Goal: Task Accomplishment & Management: Manage account settings

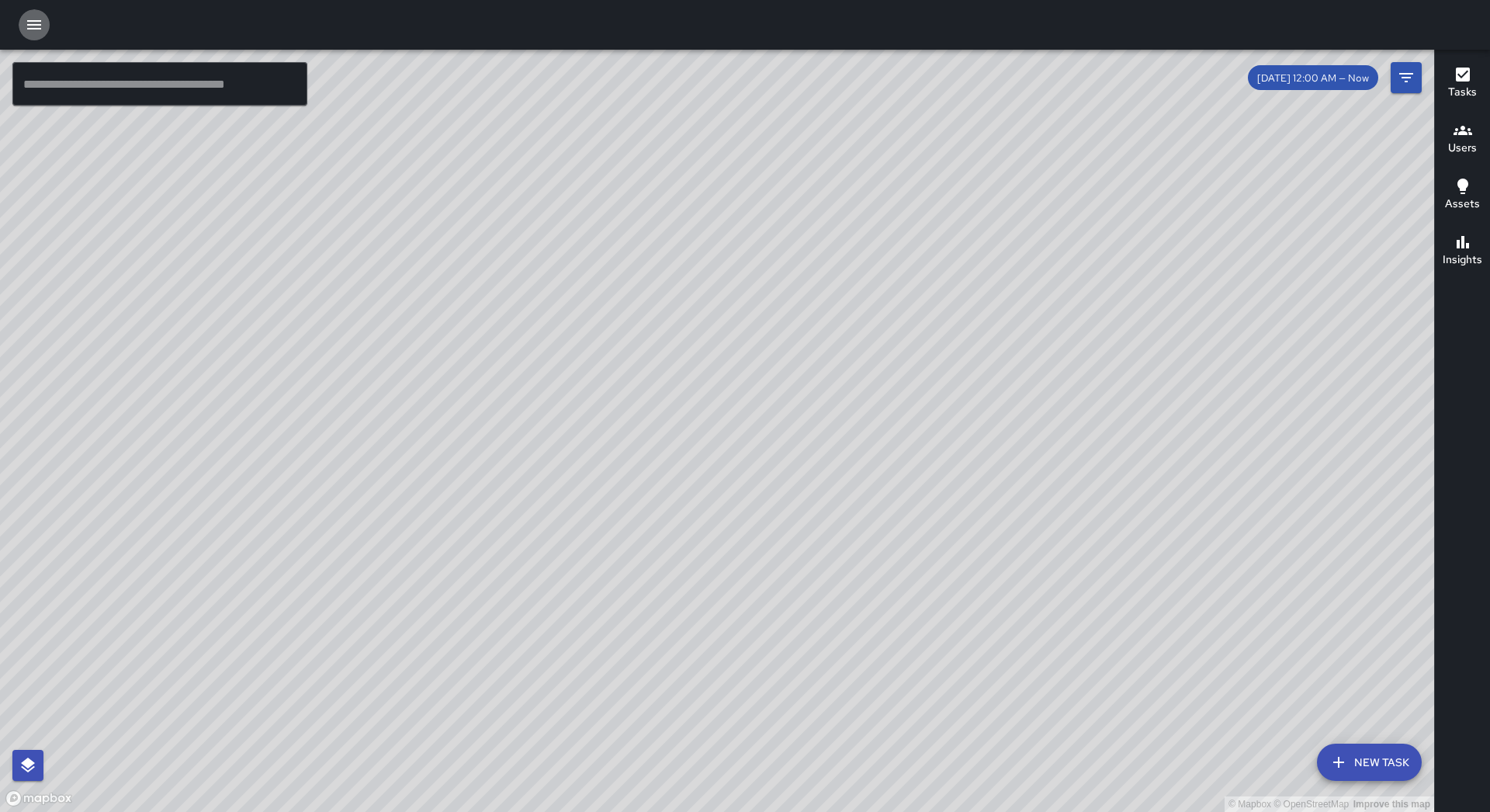
click at [43, 11] on button "button" at bounding box center [33, 24] width 31 height 31
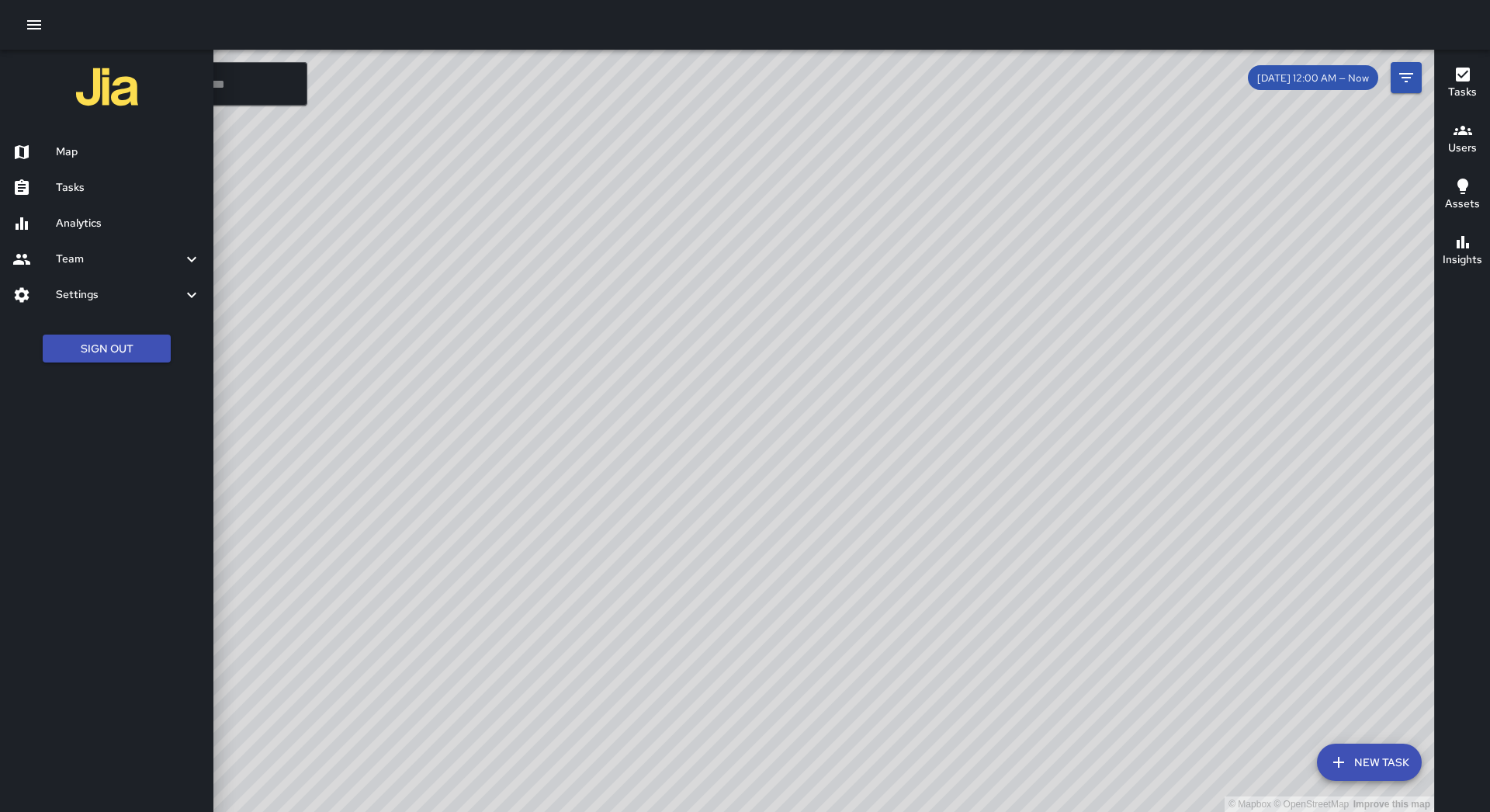
click at [113, 182] on h6 "Tasks" at bounding box center [129, 188] width 145 height 18
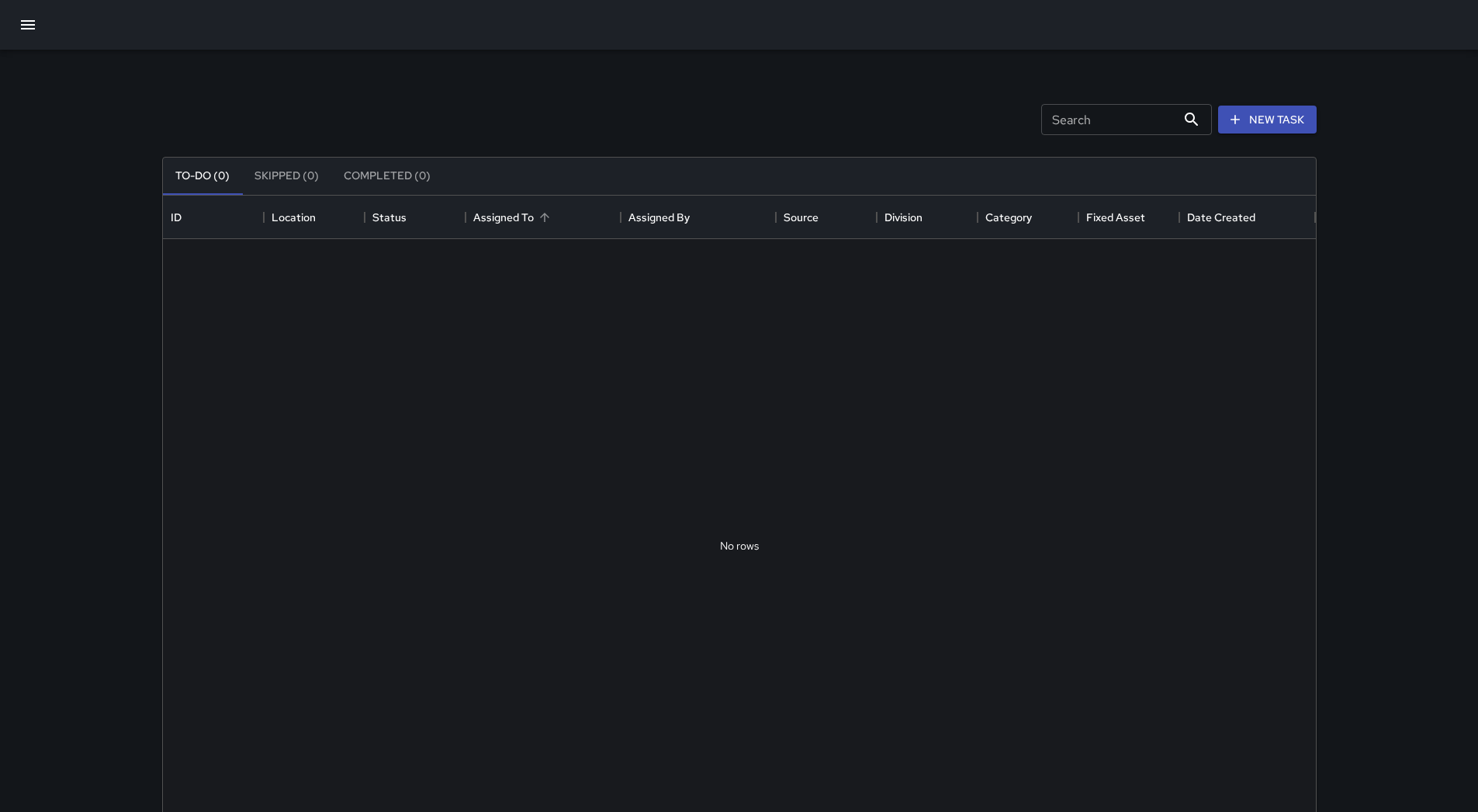
scroll to position [646, 1141]
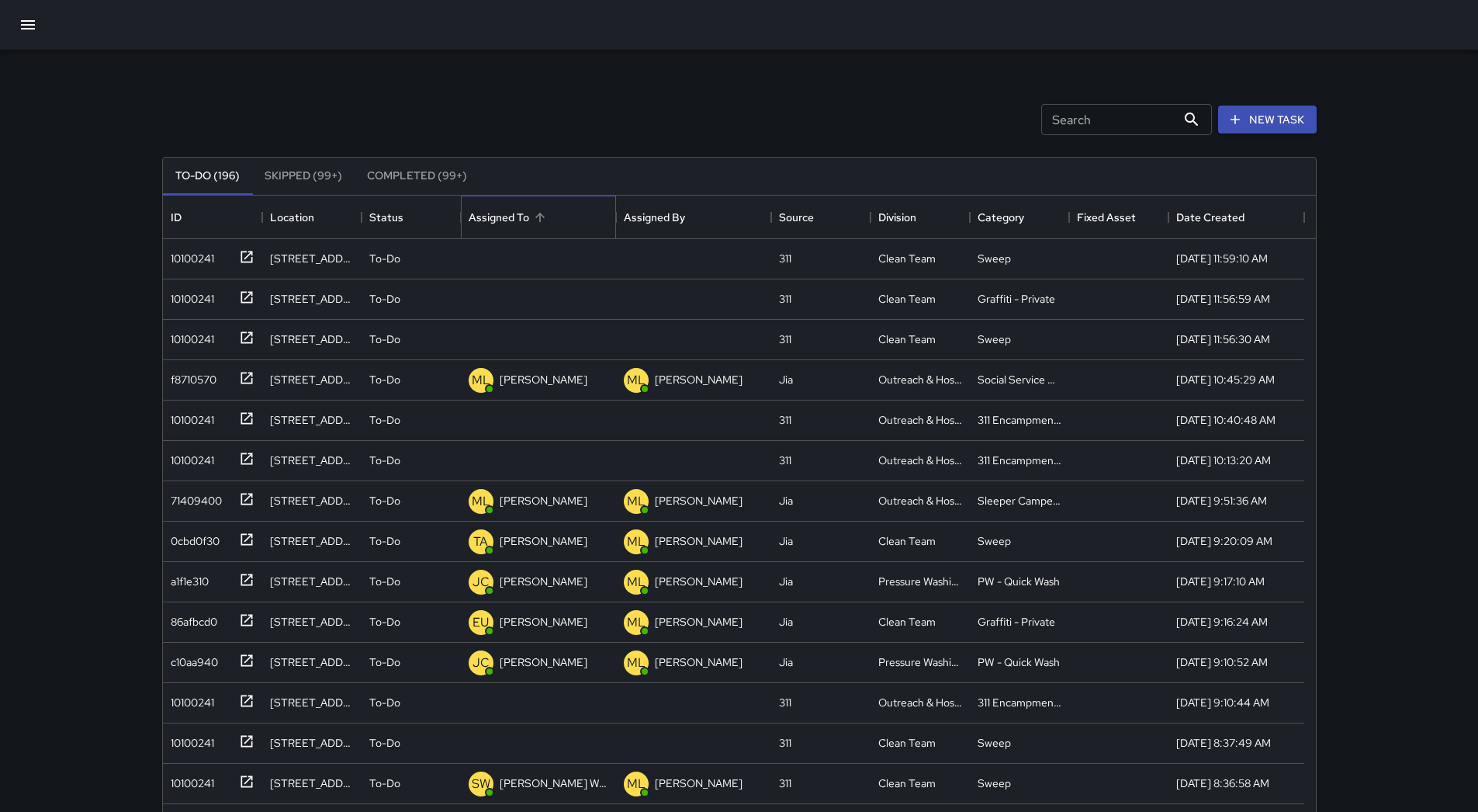
click at [557, 206] on div "Assigned To" at bounding box center [539, 217] width 140 height 44
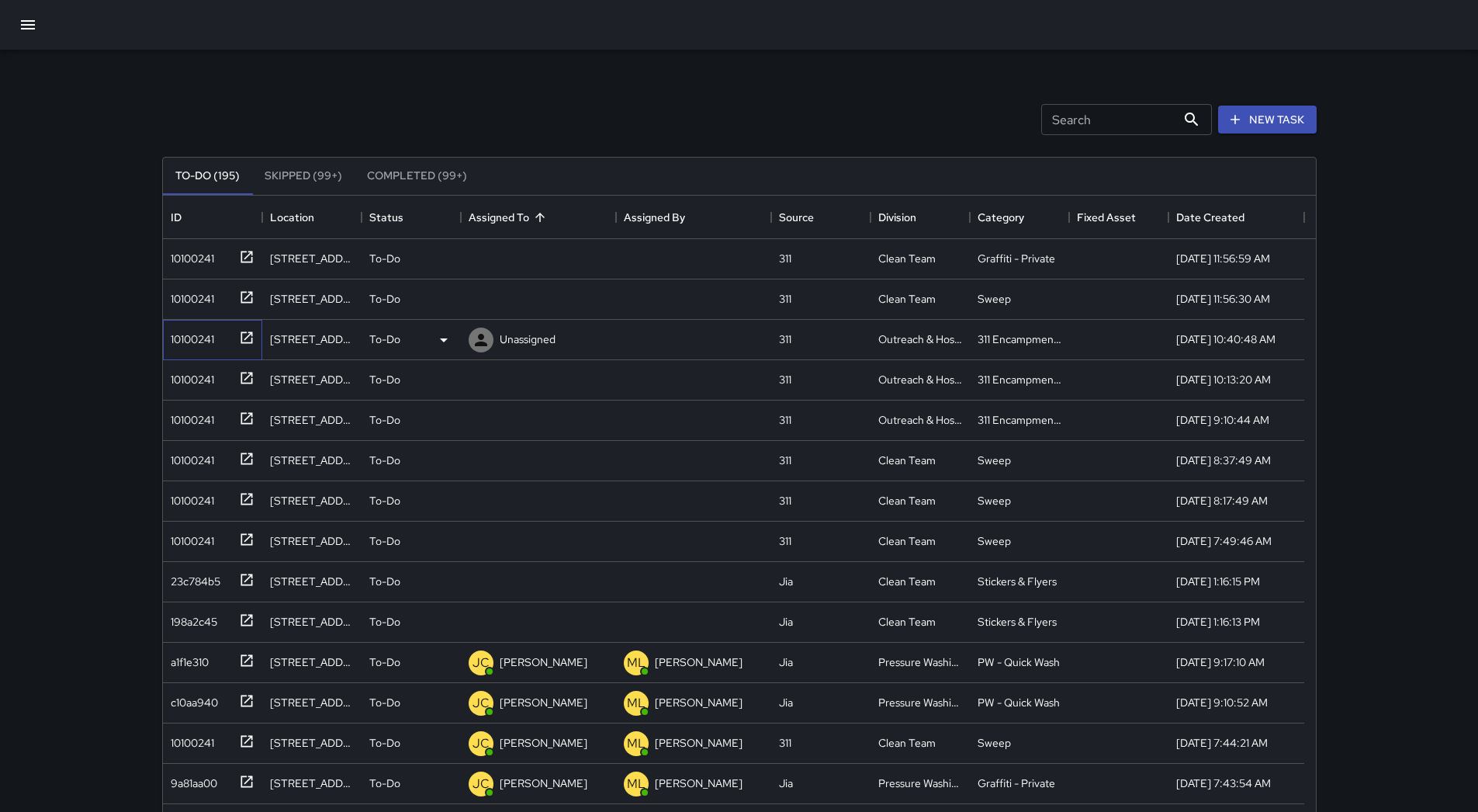
click at [200, 335] on div "10100241" at bounding box center [189, 336] width 50 height 22
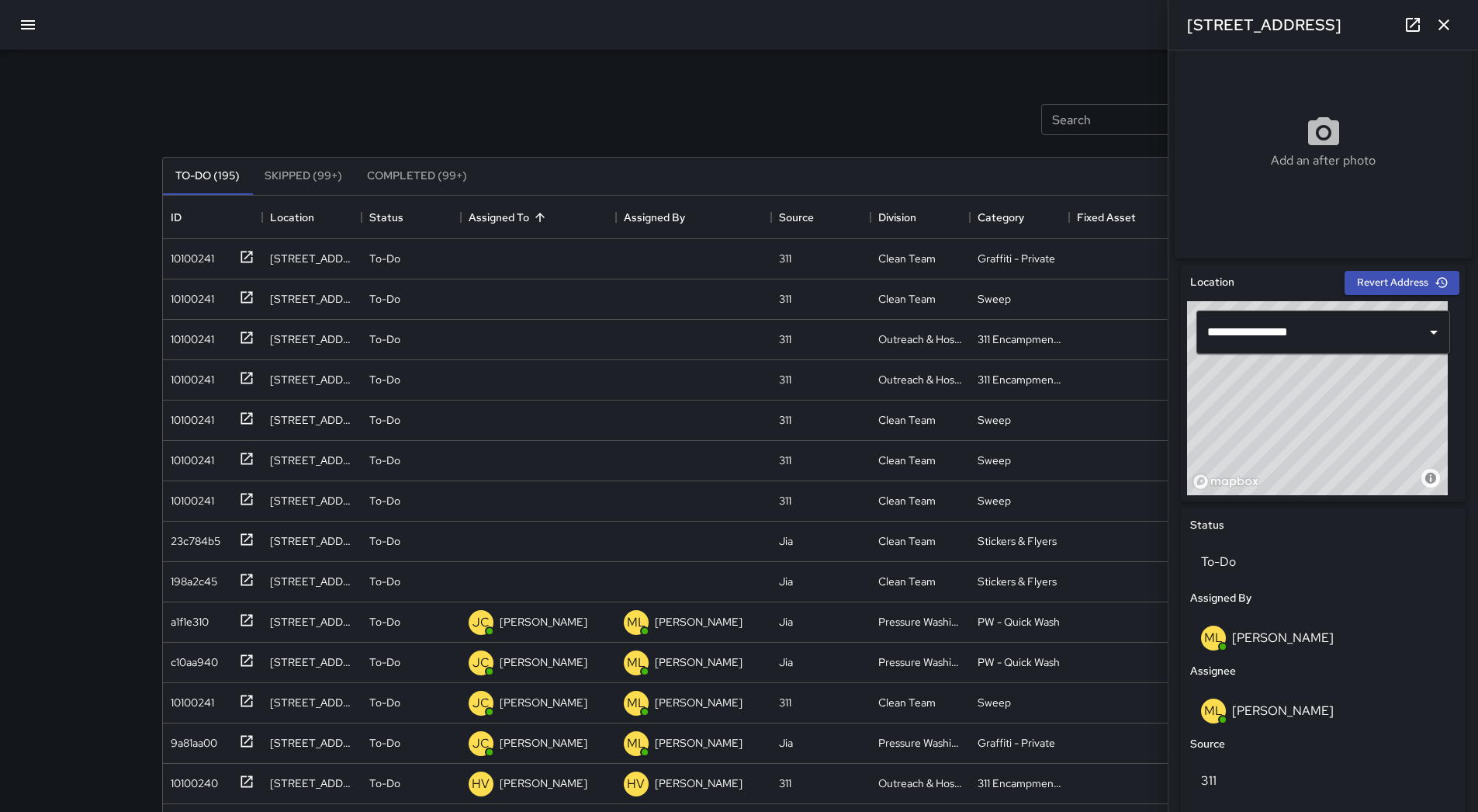
scroll to position [654, 0]
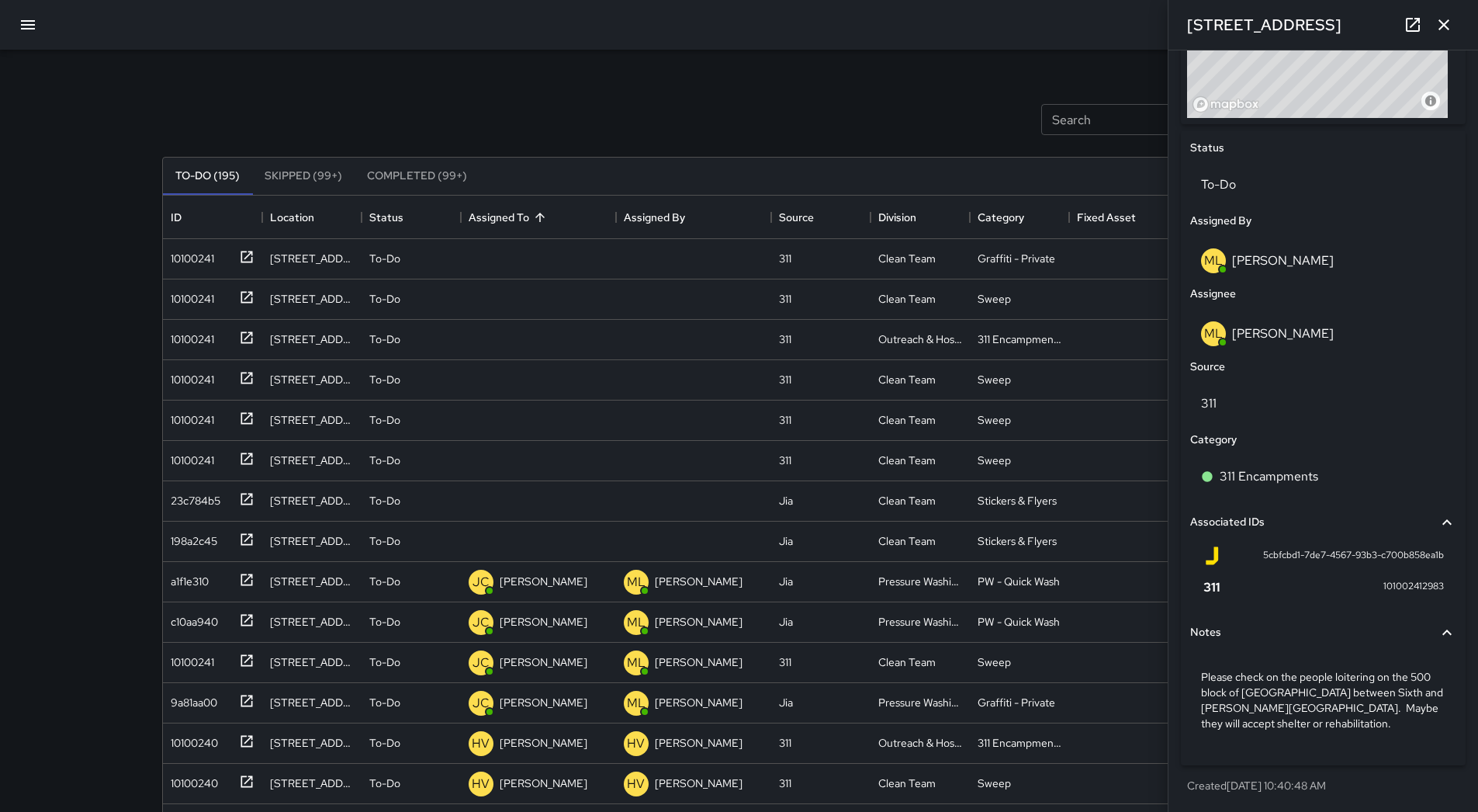
click at [1445, 20] on icon "button" at bounding box center [1444, 24] width 18 height 18
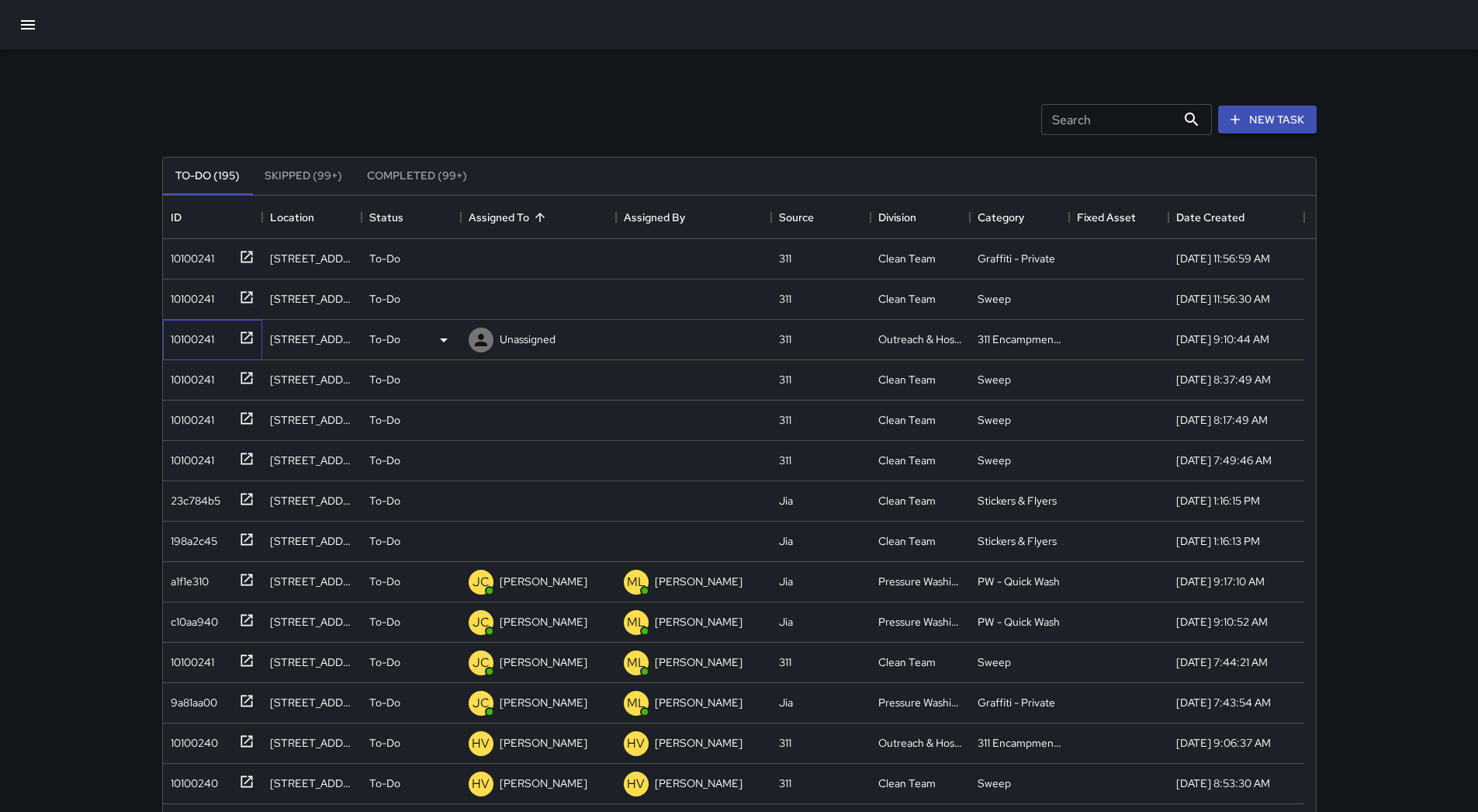
click at [178, 326] on div "10100241" at bounding box center [189, 336] width 50 height 22
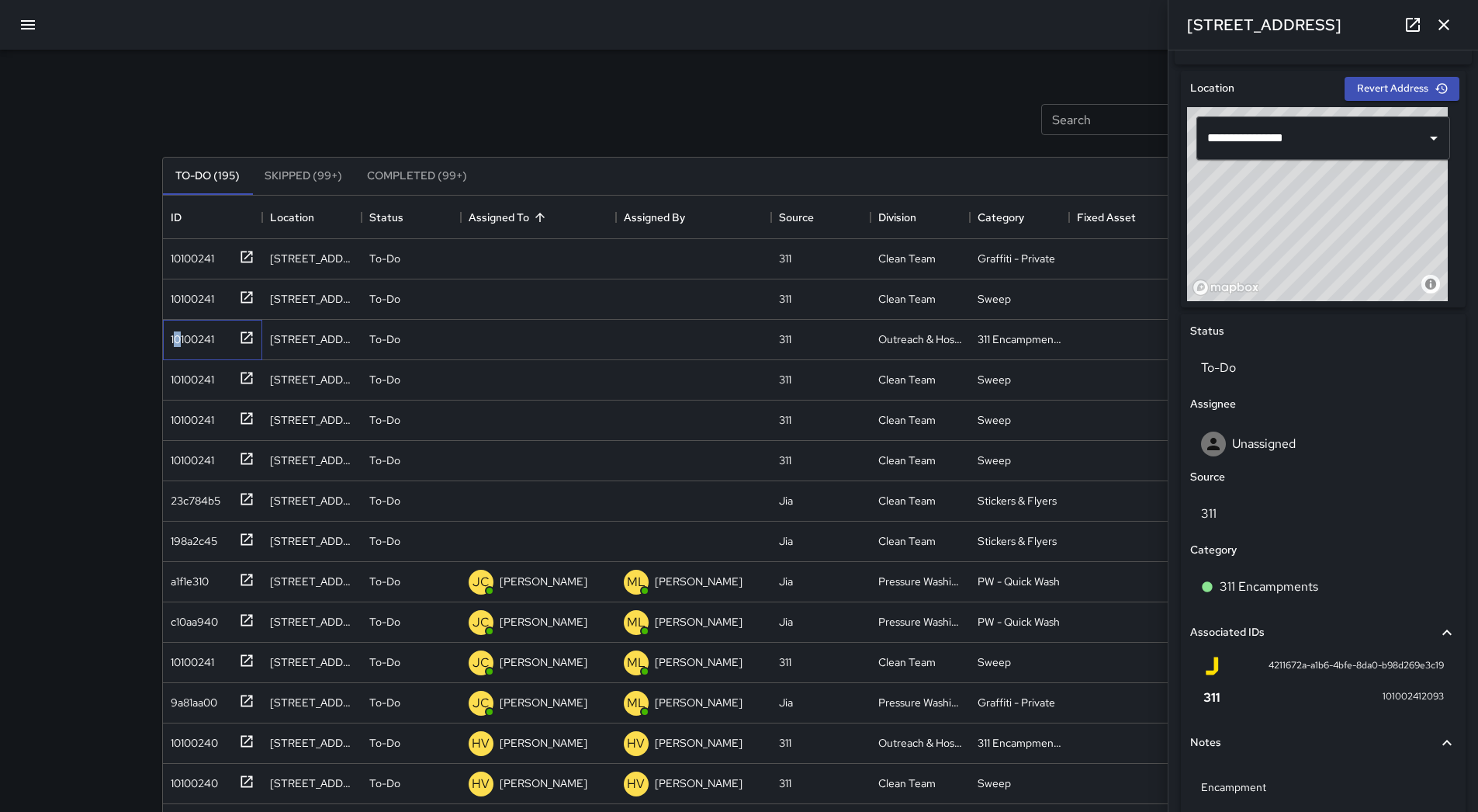
scroll to position [534, 0]
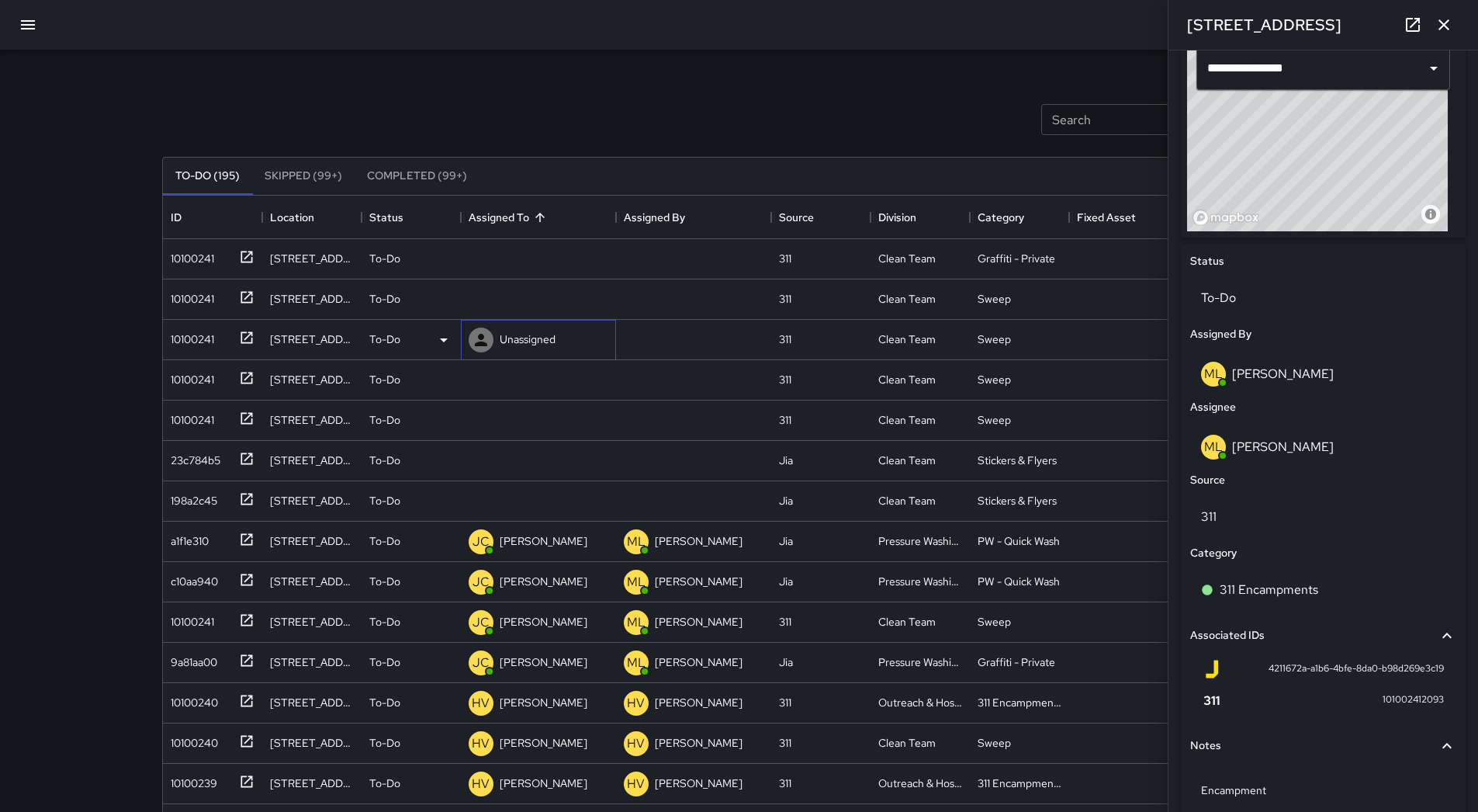
click at [564, 326] on div "Unassigned" at bounding box center [538, 340] width 155 height 40
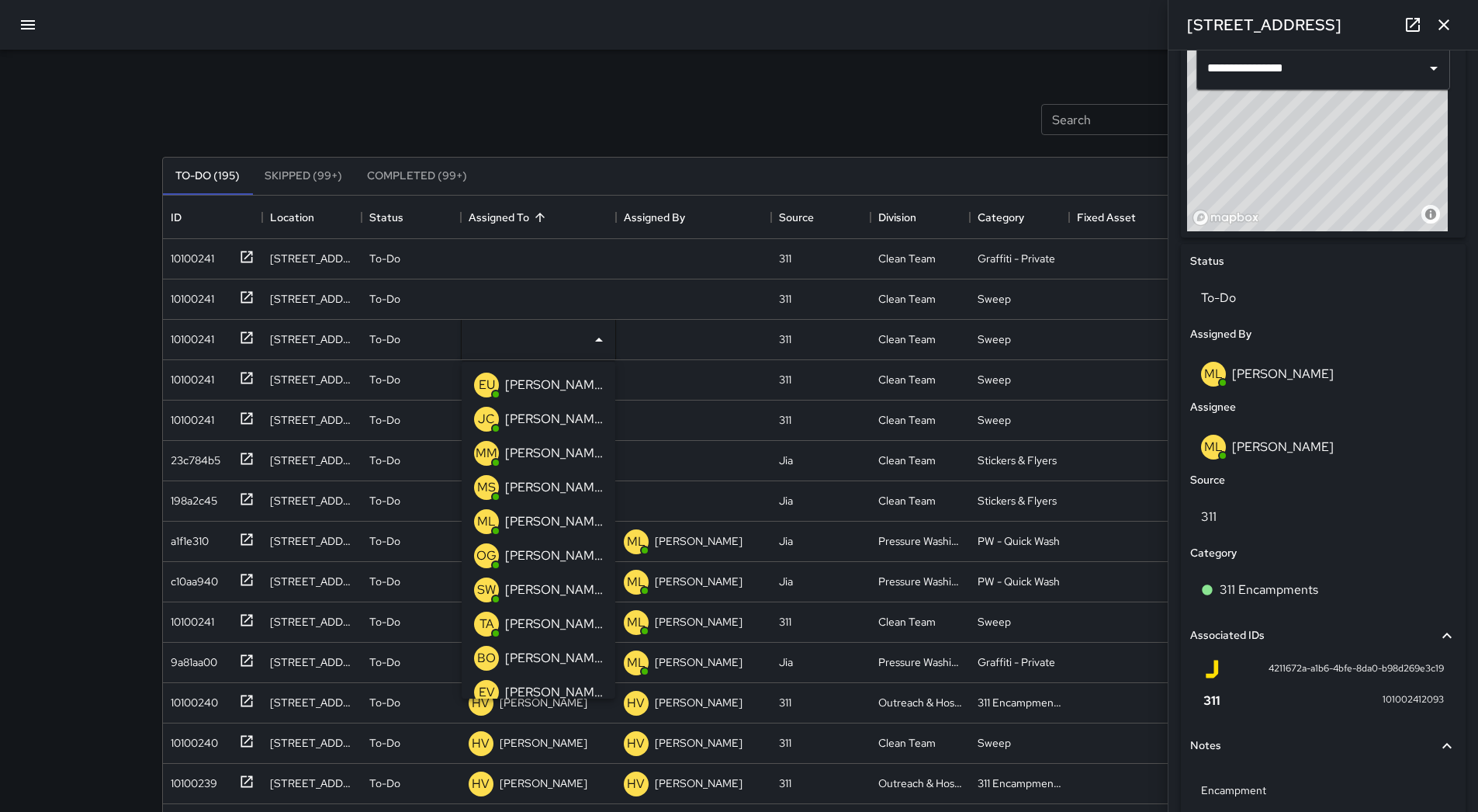
click at [555, 520] on p "[PERSON_NAME]" at bounding box center [554, 521] width 98 height 18
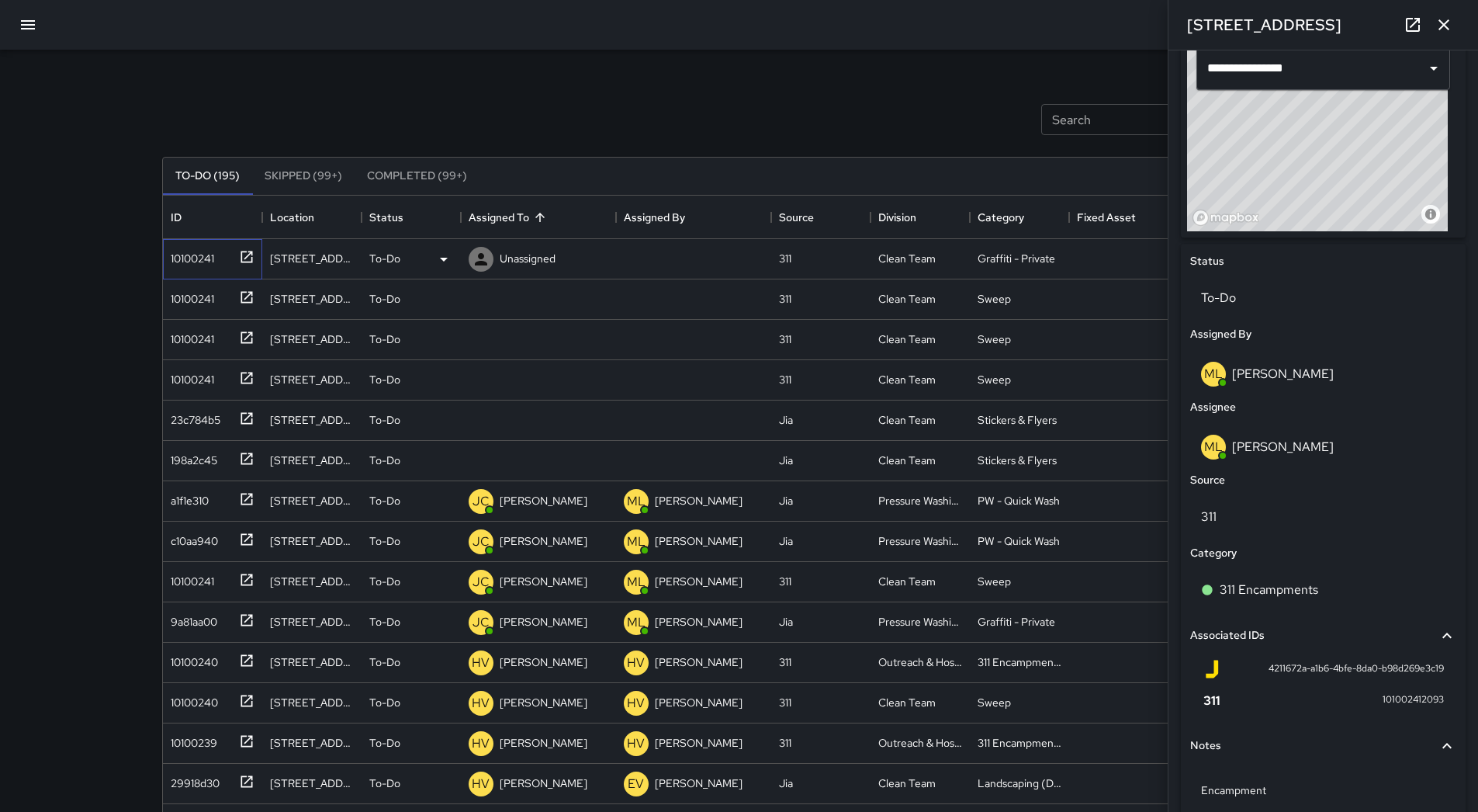
click at [200, 270] on div "10100241" at bounding box center [212, 259] width 99 height 40
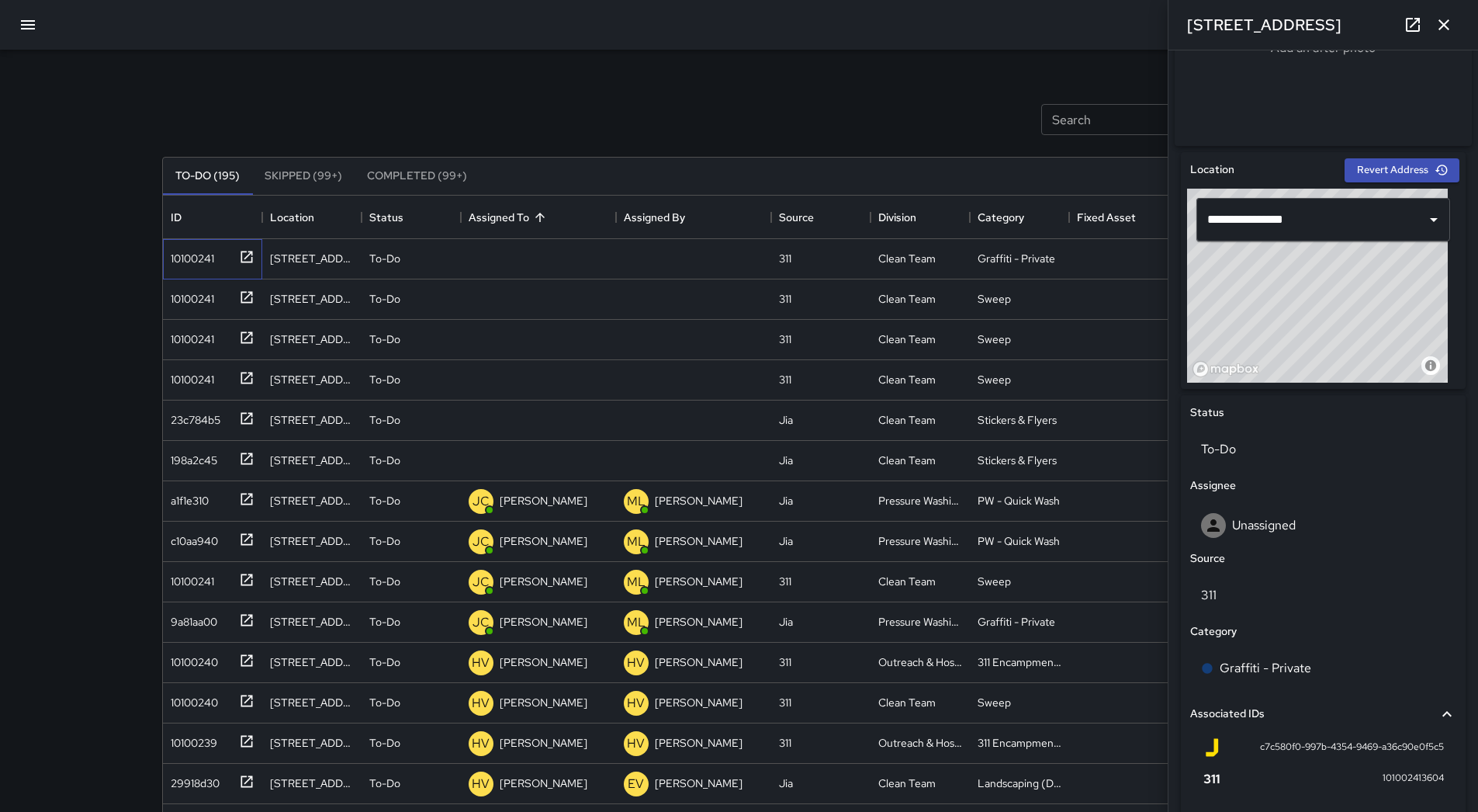
scroll to position [301, 0]
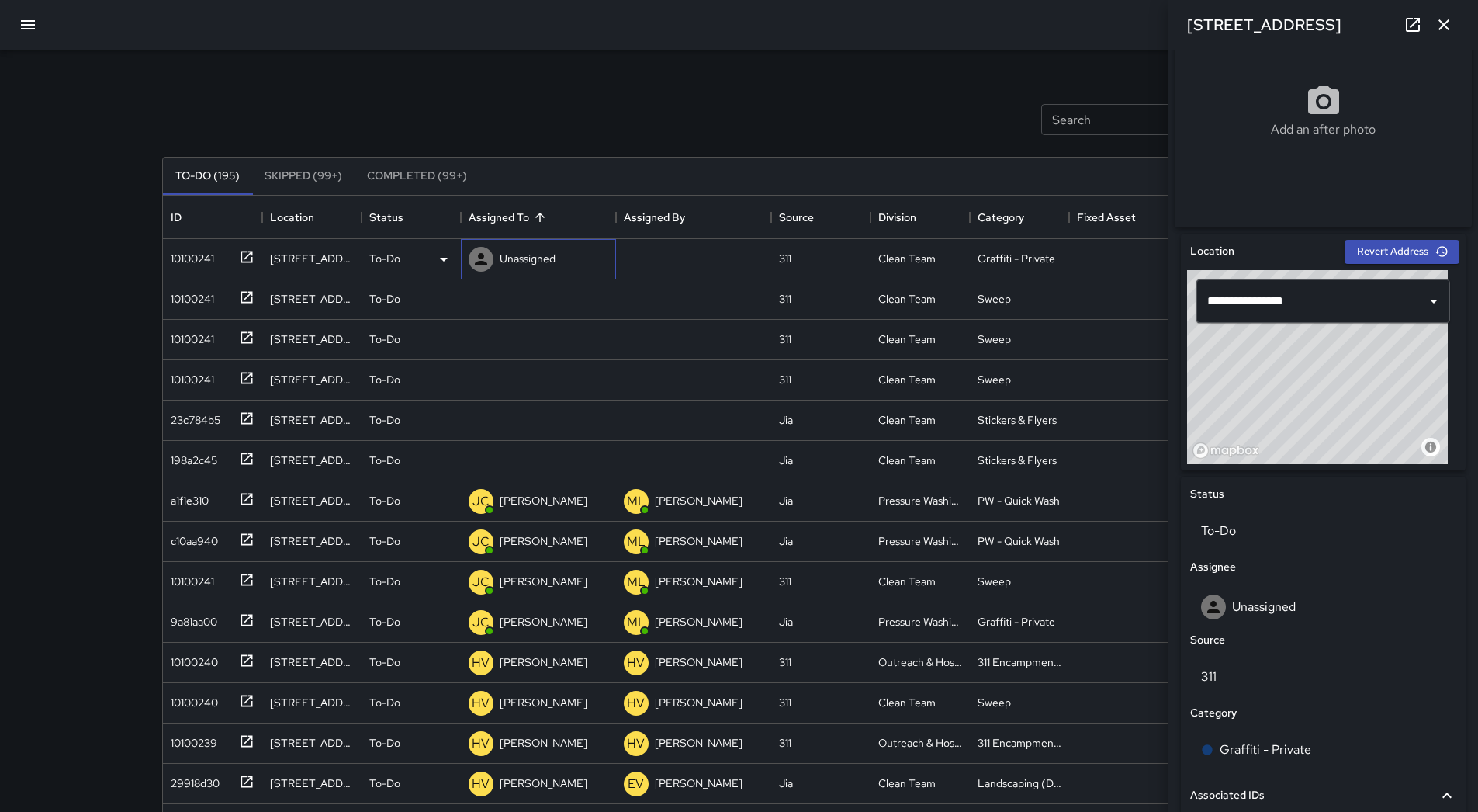
click at [558, 257] on div "Unassigned" at bounding box center [527, 258] width 62 height 22
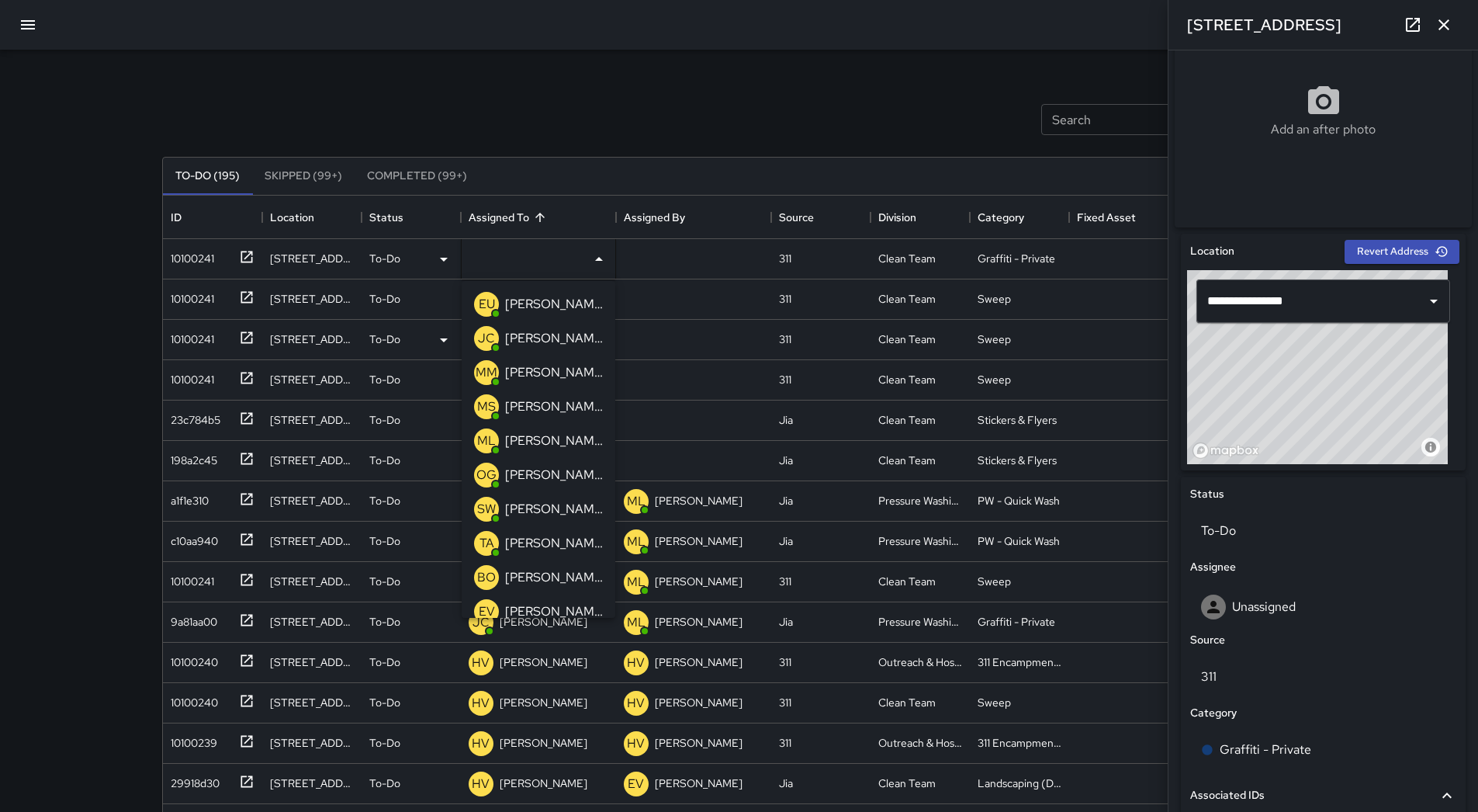
drag, startPoint x: 524, startPoint y: 298, endPoint x: 426, endPoint y: 298, distance: 98.0
click at [522, 299] on p "[PERSON_NAME]" at bounding box center [554, 304] width 98 height 18
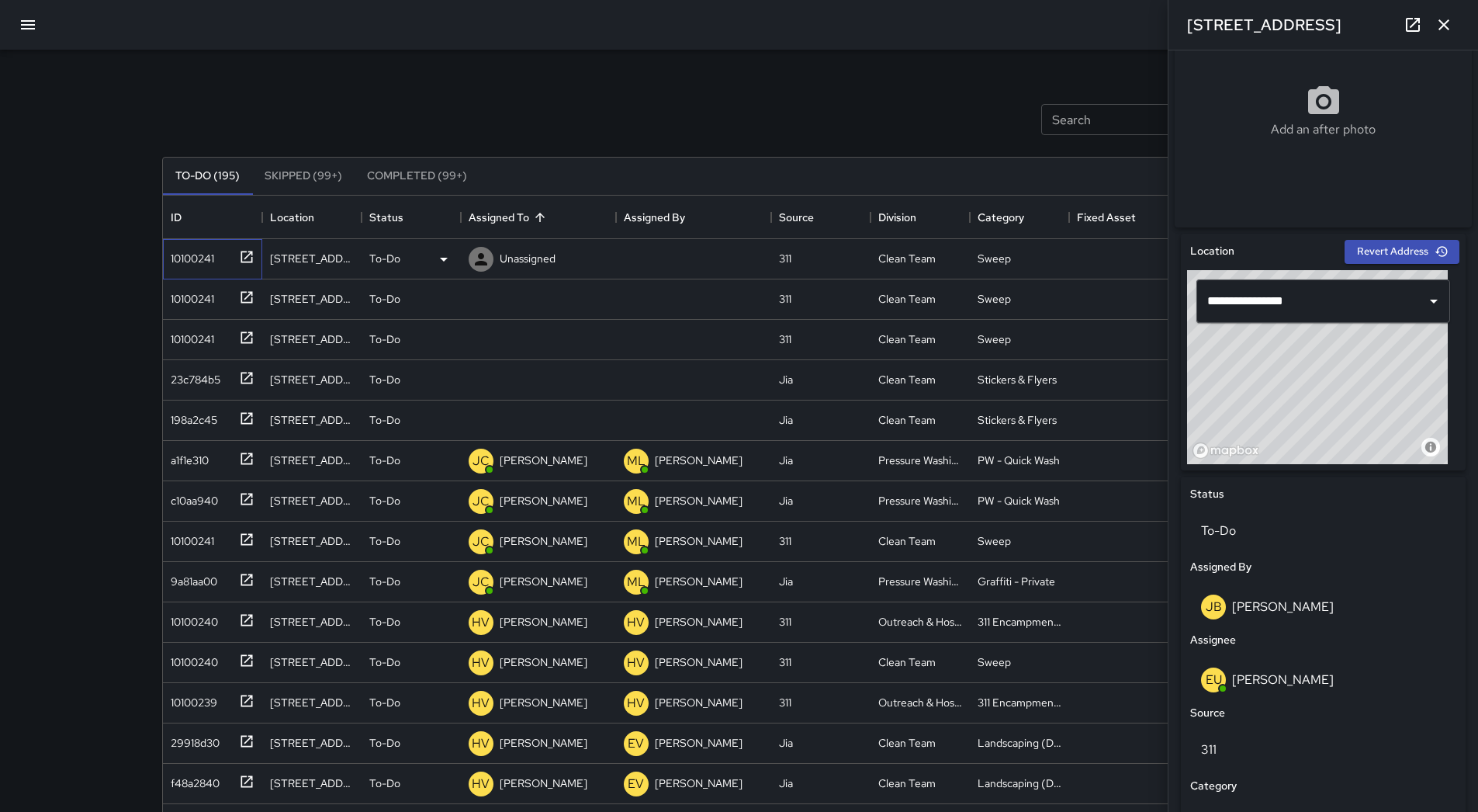
click at [221, 259] on div "10100241" at bounding box center [209, 256] width 90 height 25
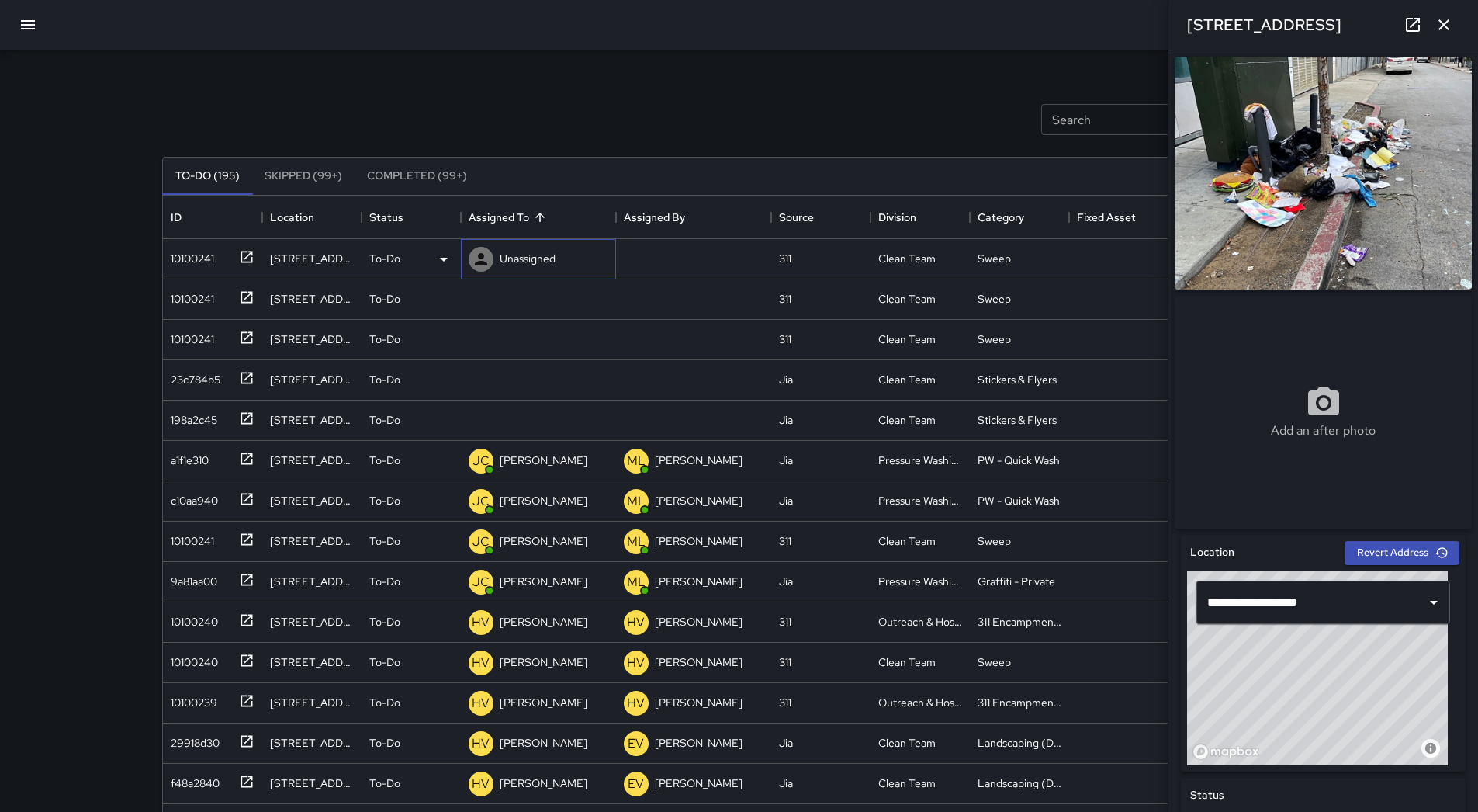
click at [537, 256] on p "Unassigned" at bounding box center [528, 258] width 56 height 16
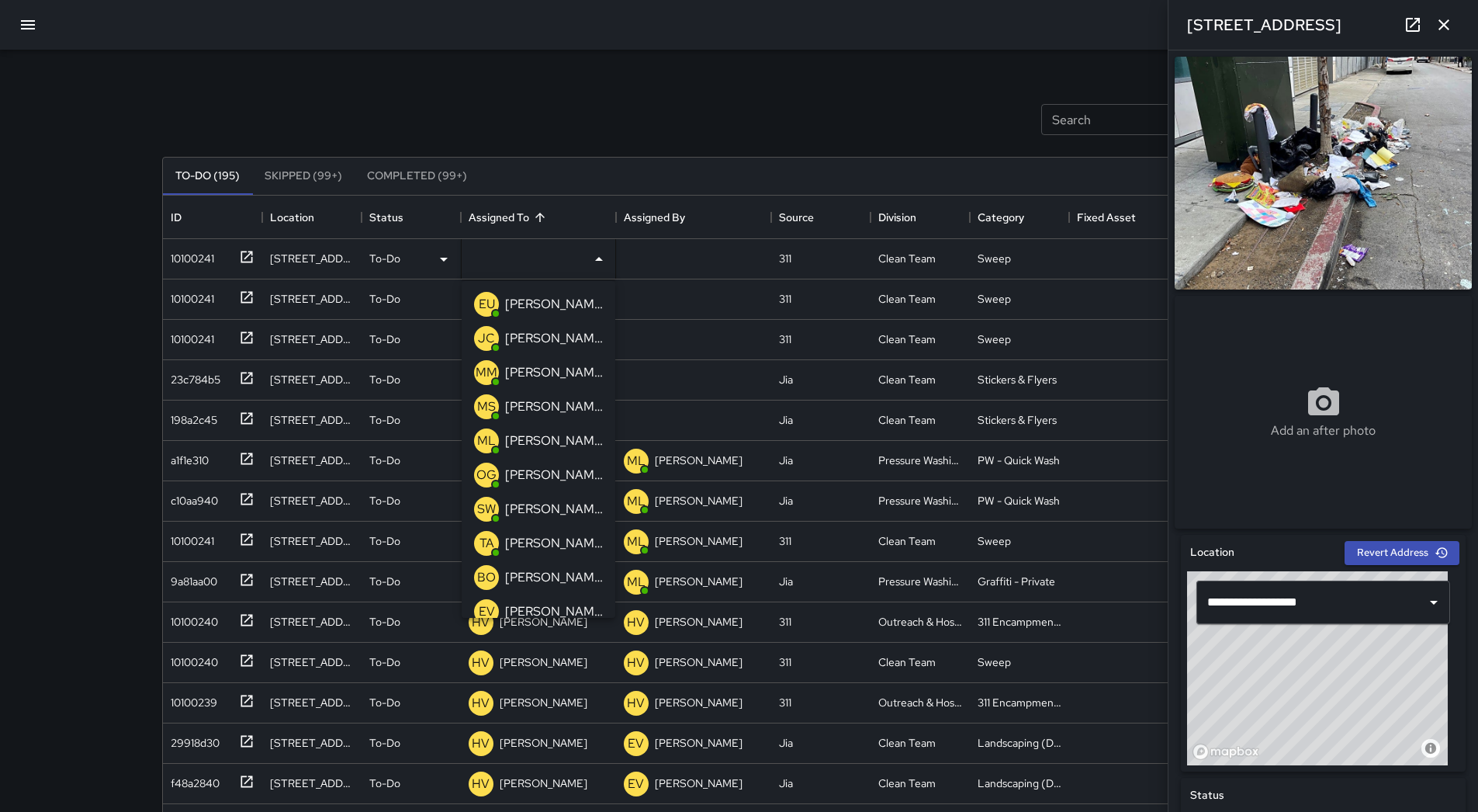
click at [550, 403] on p "[PERSON_NAME]" at bounding box center [554, 406] width 98 height 18
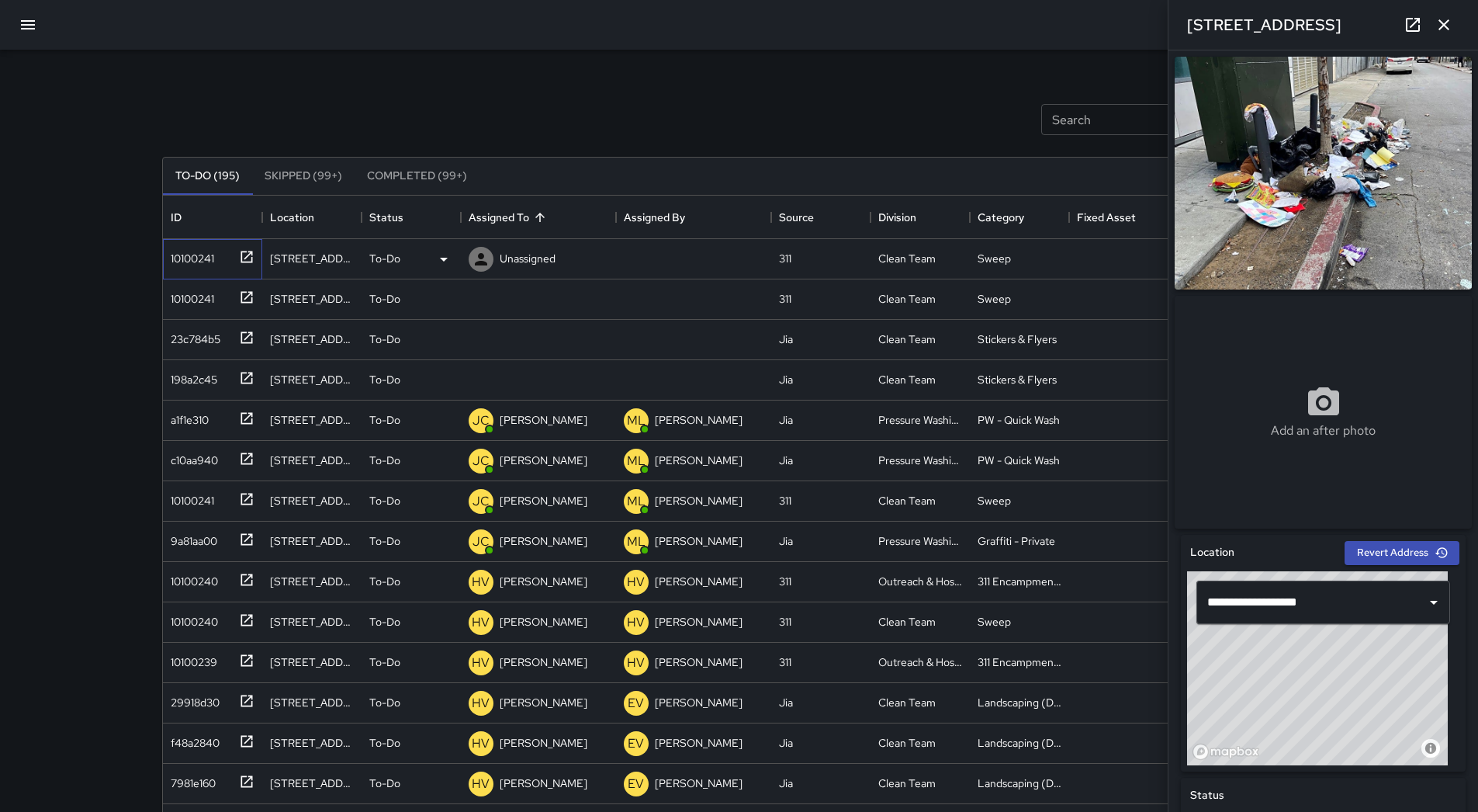
click at [209, 257] on div "10100241" at bounding box center [189, 255] width 50 height 22
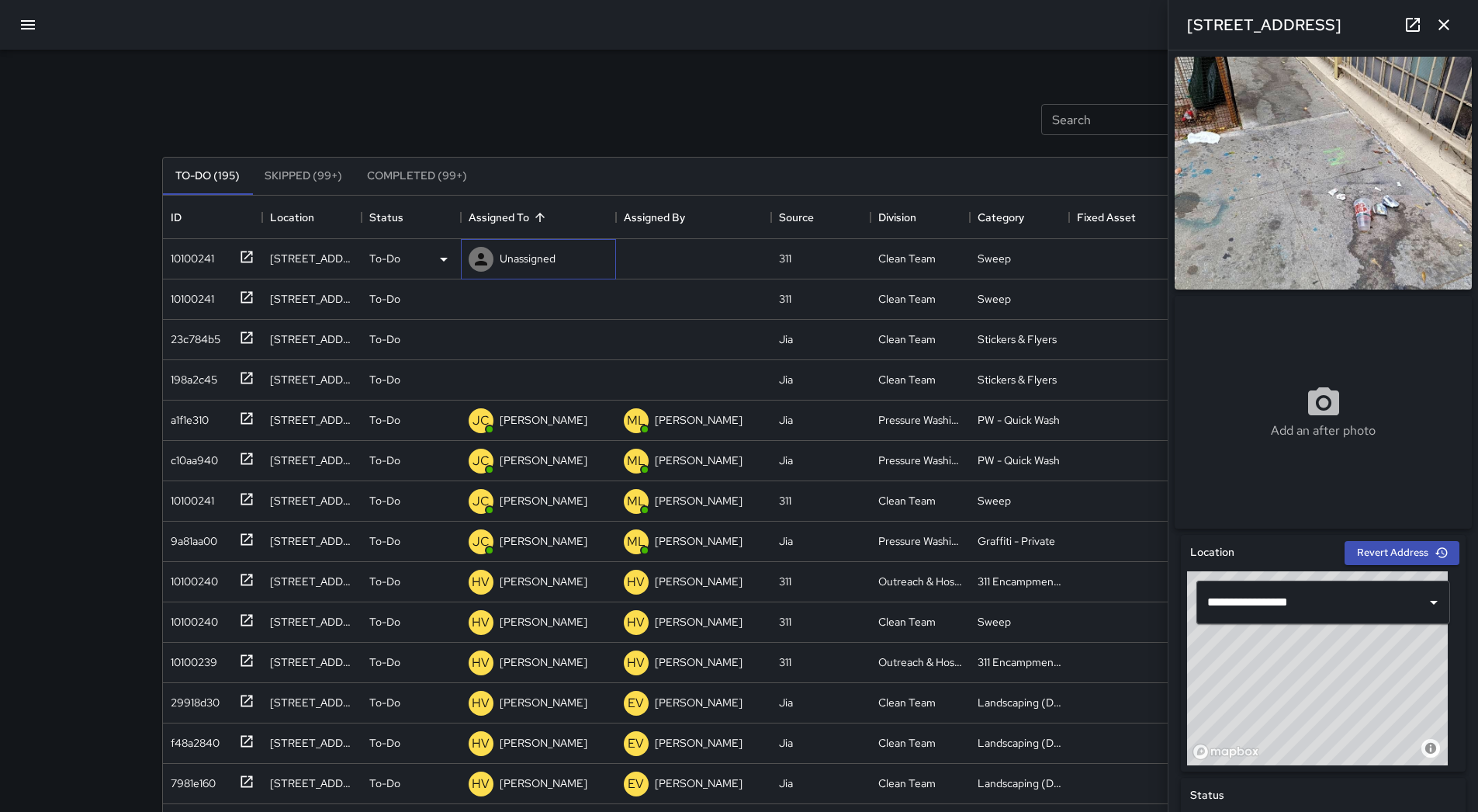
click at [550, 264] on p "Unassigned" at bounding box center [528, 258] width 56 height 16
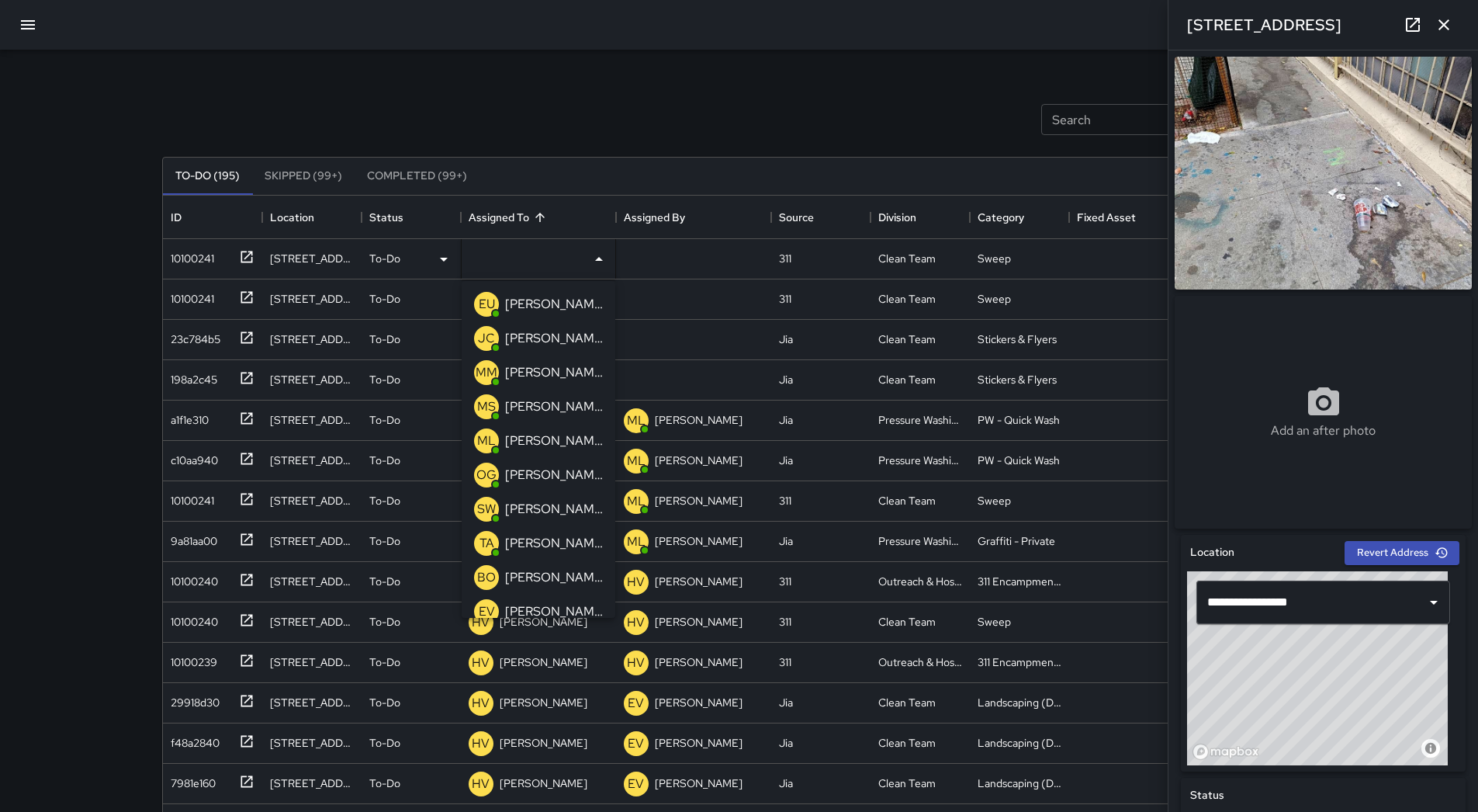
click at [562, 404] on p "[PERSON_NAME]" at bounding box center [554, 406] width 98 height 18
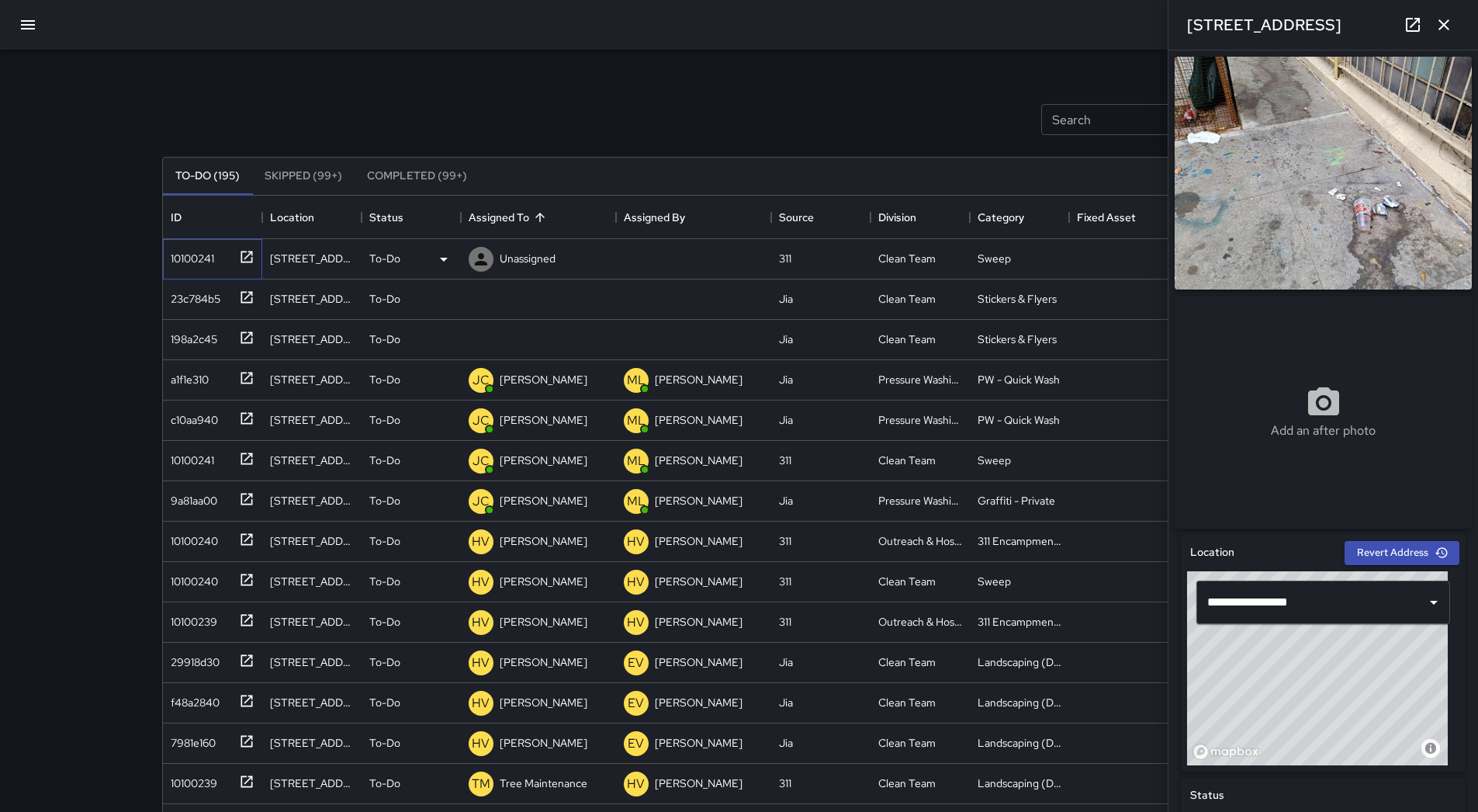
click at [200, 262] on div "10100241" at bounding box center [189, 255] width 50 height 22
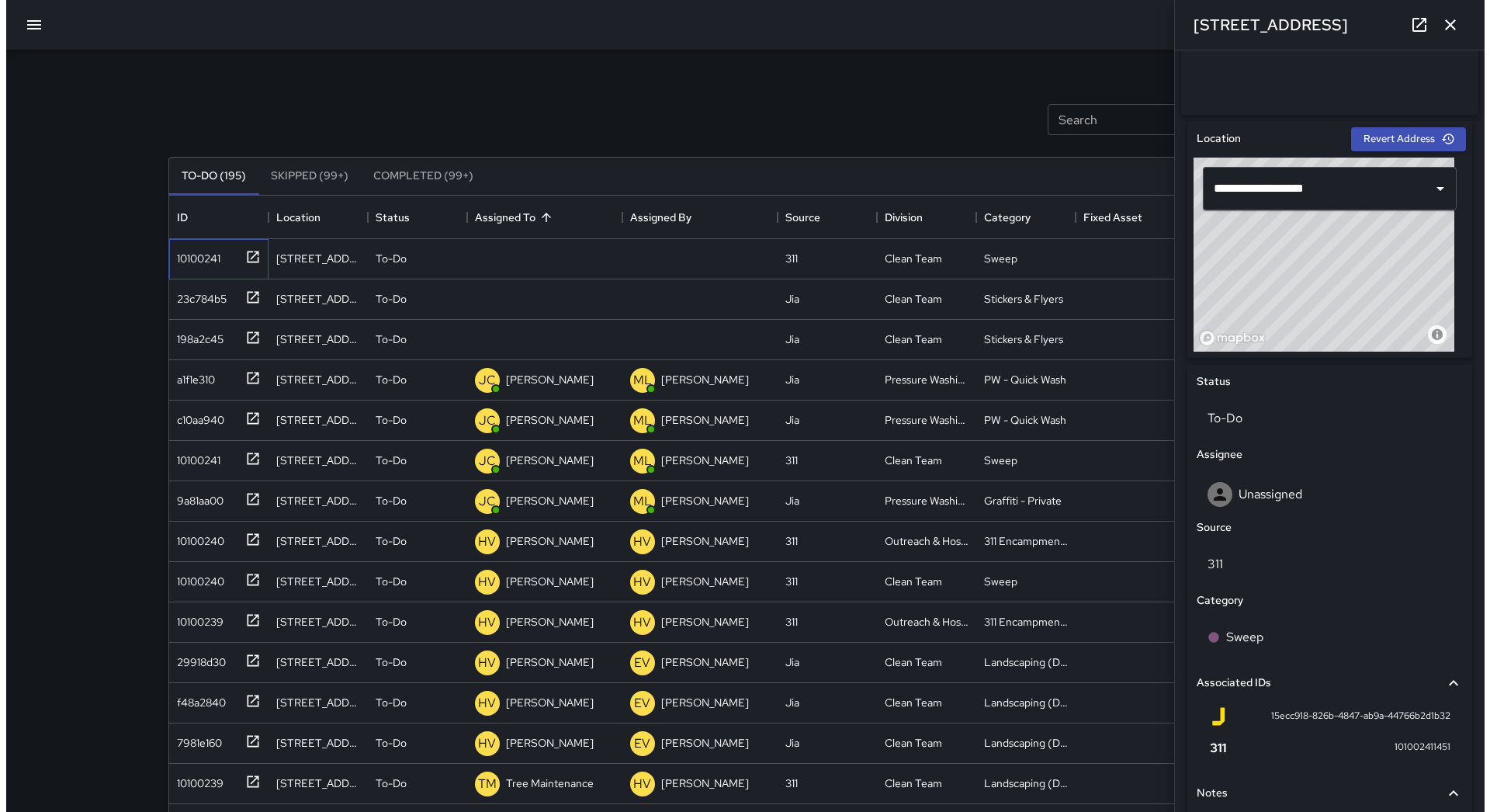
scroll to position [270, 0]
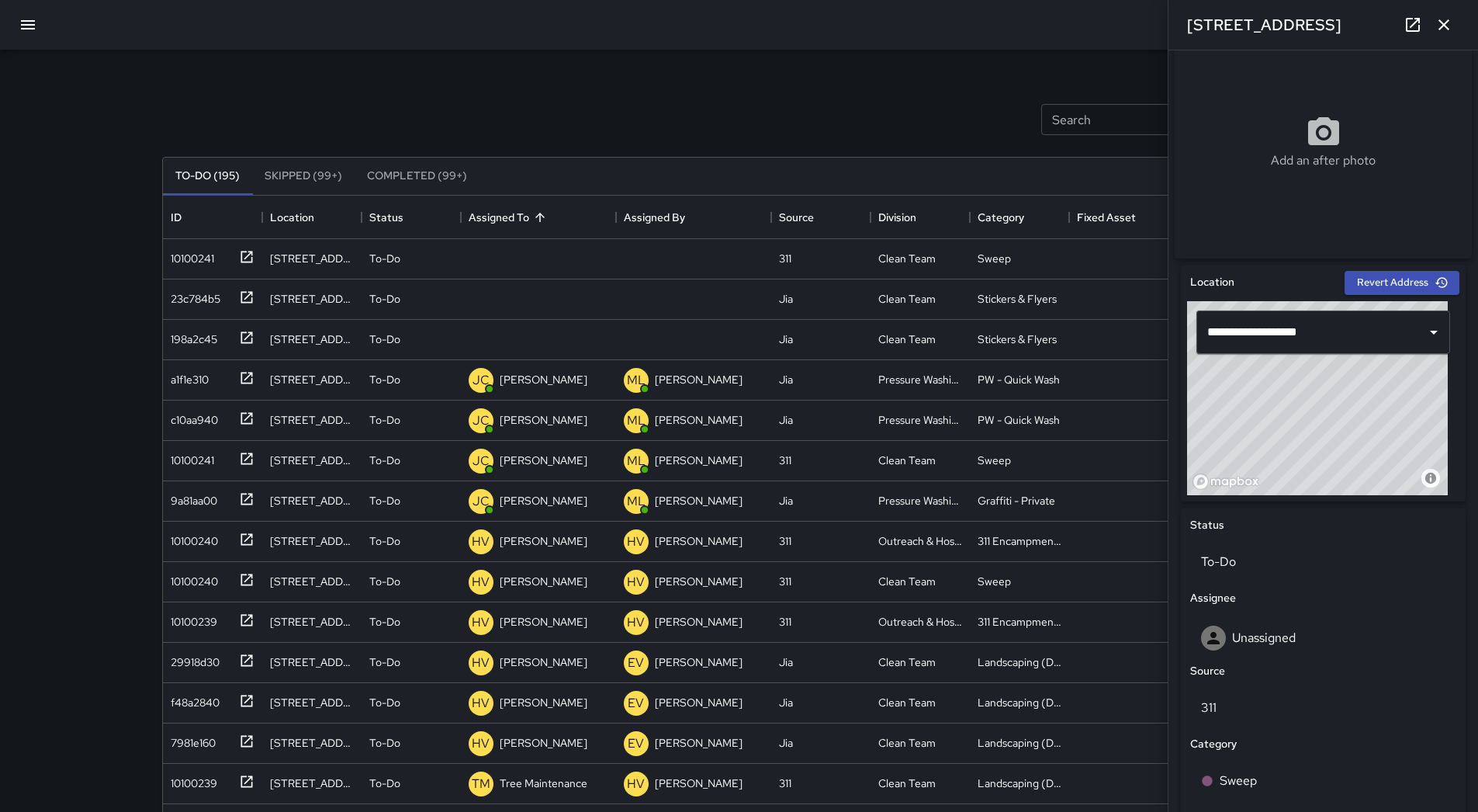
click at [30, 32] on icon "button" at bounding box center [27, 24] width 18 height 18
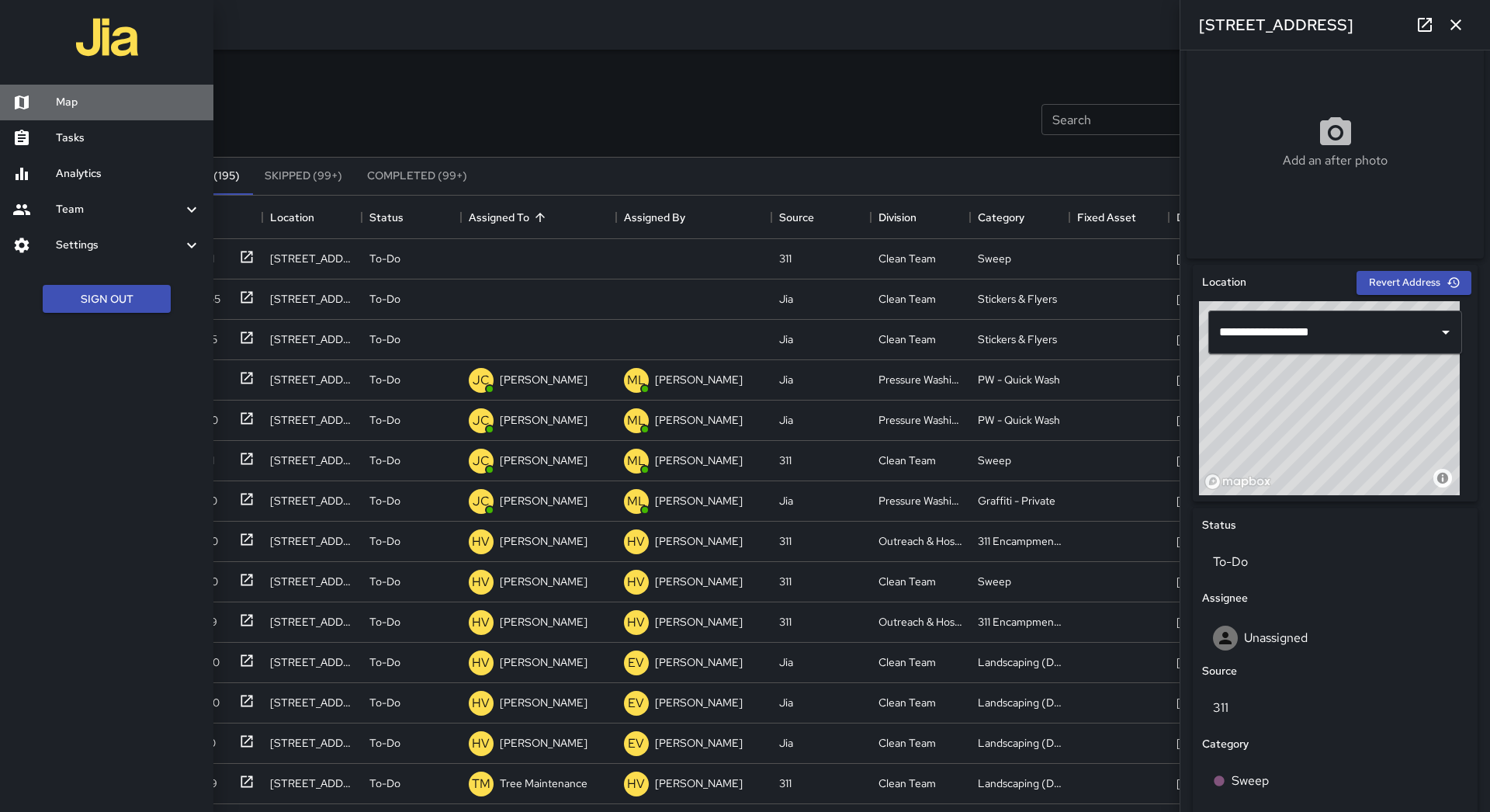
click at [65, 101] on h6 "Map" at bounding box center [129, 102] width 145 height 18
